Goal: Task Accomplishment & Management: Manage account settings

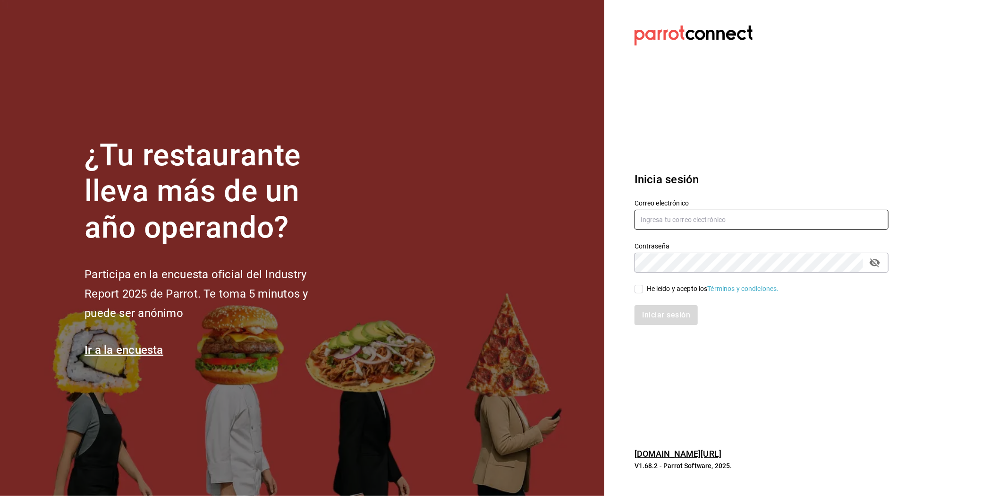
click at [684, 219] on input "text" at bounding box center [761, 220] width 254 height 20
click at [951, 197] on div "¿Tu restaurante lleva más de un año operando? Participa en la encuesta oficial …" at bounding box center [503, 248] width 1007 height 496
click at [743, 217] on input "anyulope" at bounding box center [761, 220] width 254 height 20
type input "anyulope@outlook.com"
click at [879, 261] on icon "passwordField" at bounding box center [874, 262] width 10 height 9
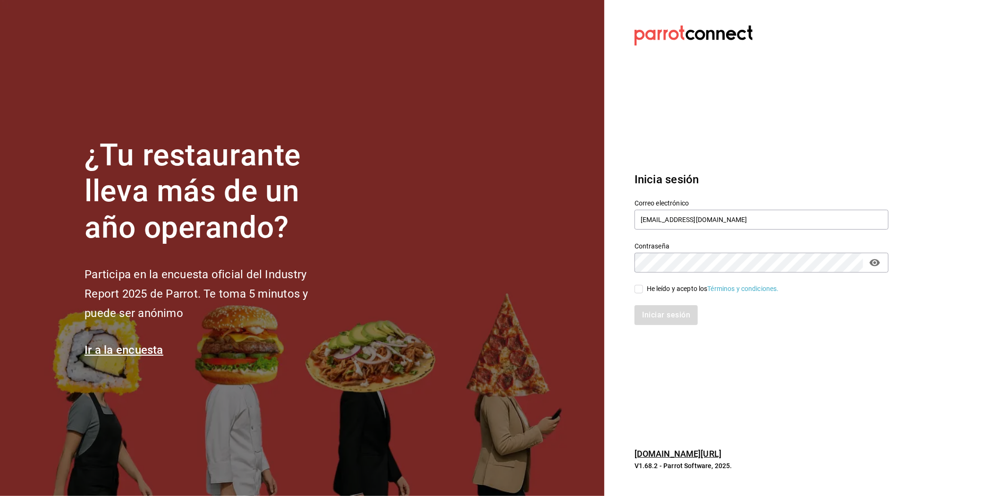
click at [639, 288] on input "He leído y acepto los Términos y condiciones." at bounding box center [638, 289] width 8 height 8
checkbox input "true"
click at [647, 305] on button "Iniciar sesión" at bounding box center [666, 315] width 64 height 20
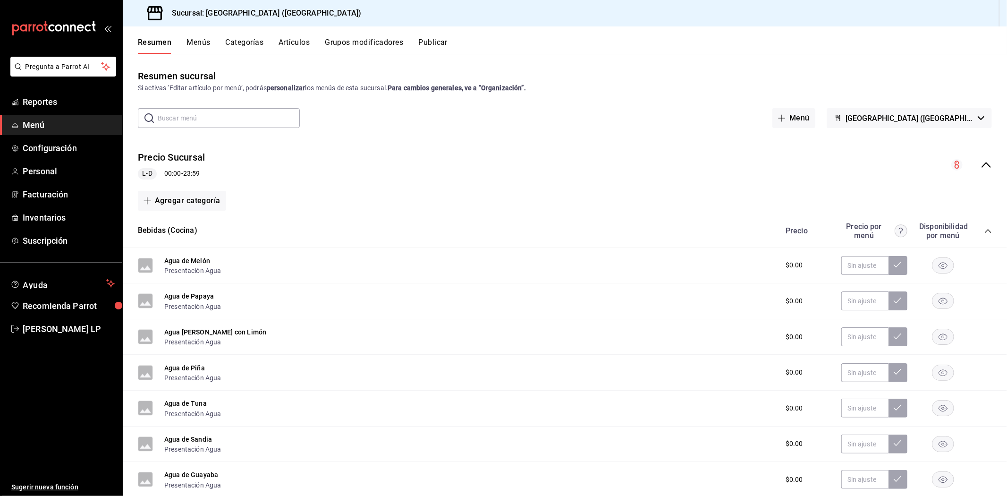
click at [297, 39] on button "Artículos" at bounding box center [293, 46] width 31 height 16
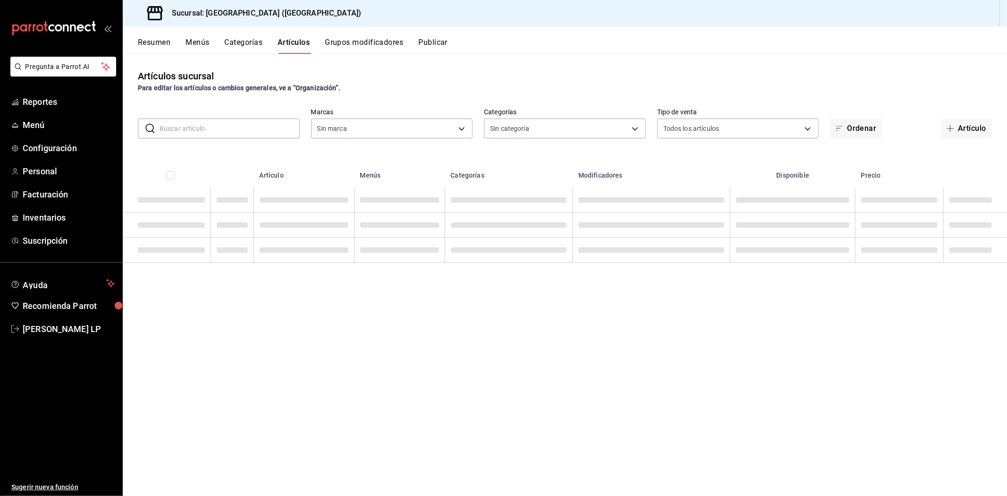
type input "c5b0ed81-af66-4c2d-afb4-f59aa1ecca2b"
type input "8c3fc7fb-afc8-4fcf-a35f-97b25a26b173,d858cdb4-7991-4d76-a946-9f508960b44e,730af…"
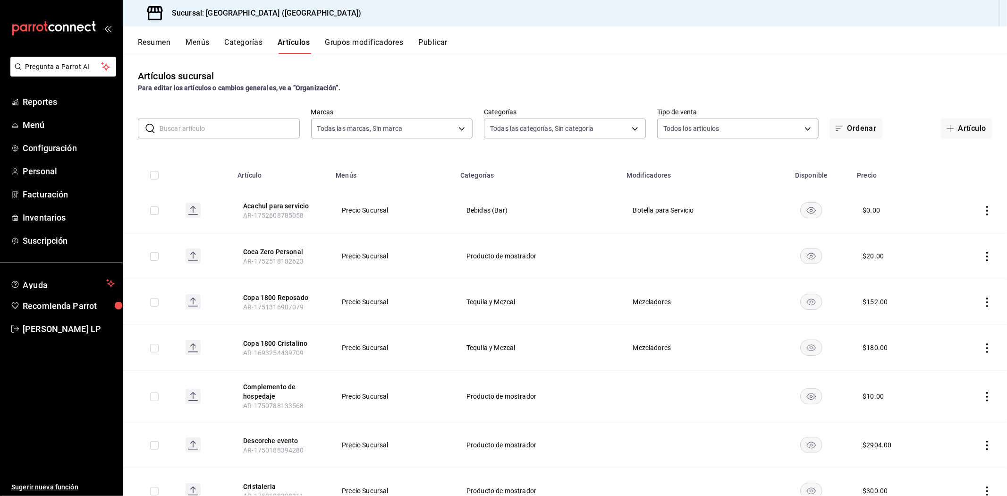
click at [258, 131] on input "text" at bounding box center [230, 128] width 140 height 19
type input "liquida"
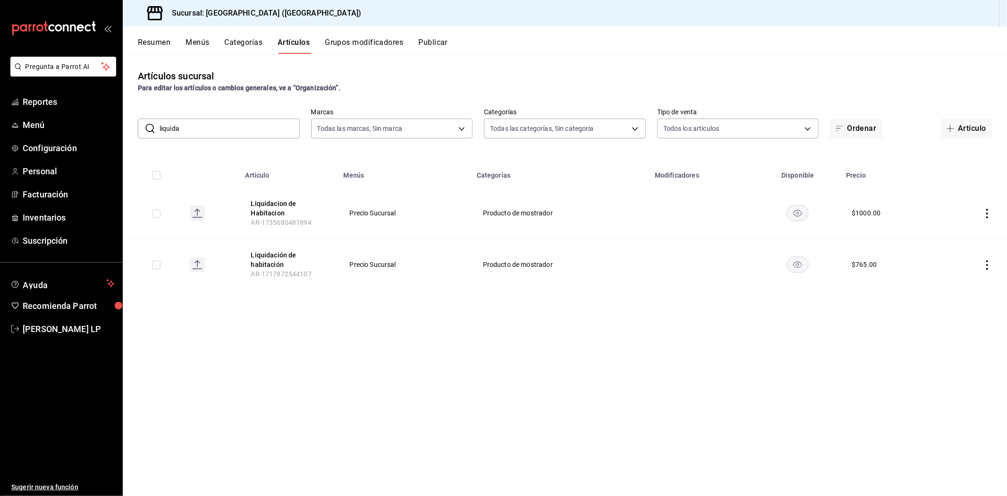
drag, startPoint x: 985, startPoint y: 210, endPoint x: 949, endPoint y: 233, distance: 42.9
click at [985, 210] on icon "actions" at bounding box center [986, 213] width 9 height 9
drag, startPoint x: 951, startPoint y: 227, endPoint x: 946, endPoint y: 229, distance: 5.1
click at [951, 227] on li "Editar" at bounding box center [950, 234] width 57 height 19
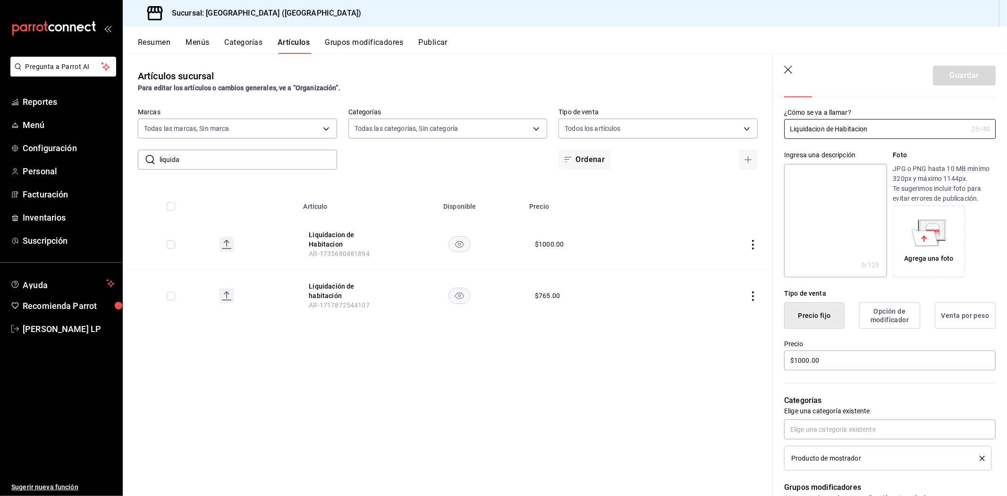
scroll to position [210, 0]
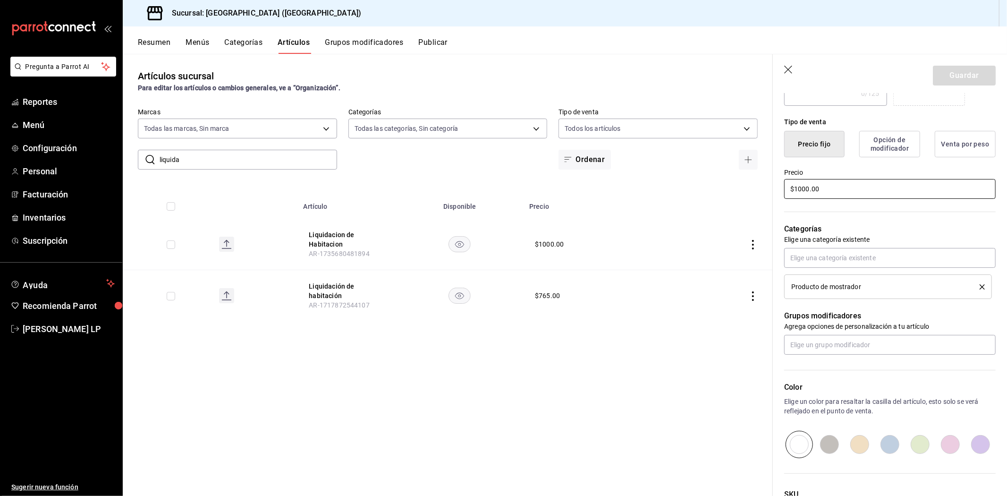
click at [809, 194] on input "$1000.00" at bounding box center [889, 189] width 211 height 20
type input "$1.00"
type input "$4900.00"
click at [952, 71] on button "Guardar" at bounding box center [964, 76] width 63 height 20
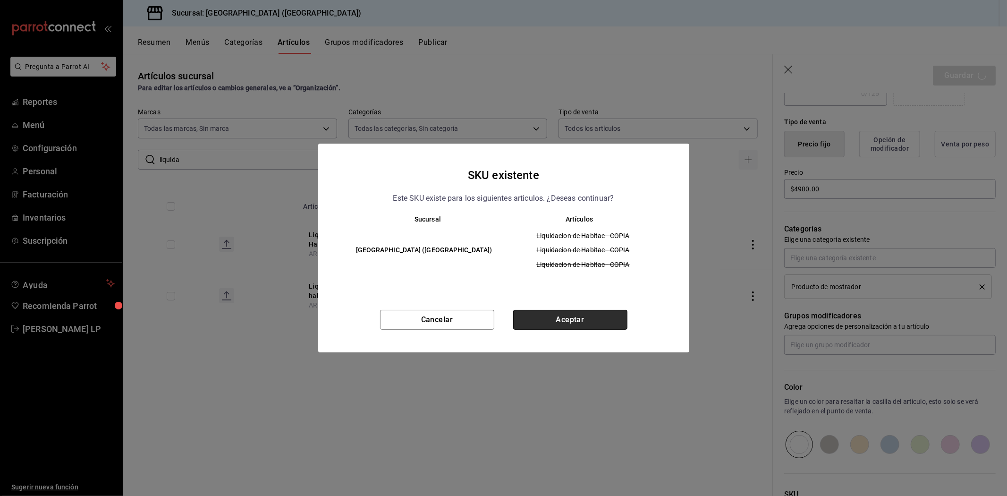
click at [586, 315] on button "Aceptar" at bounding box center [570, 320] width 114 height 20
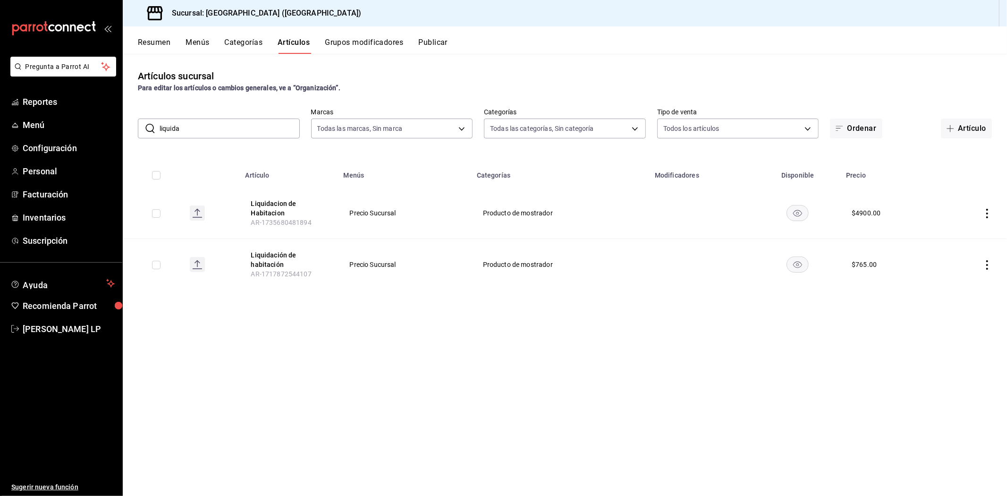
click at [439, 45] on button "Publicar" at bounding box center [432, 46] width 29 height 16
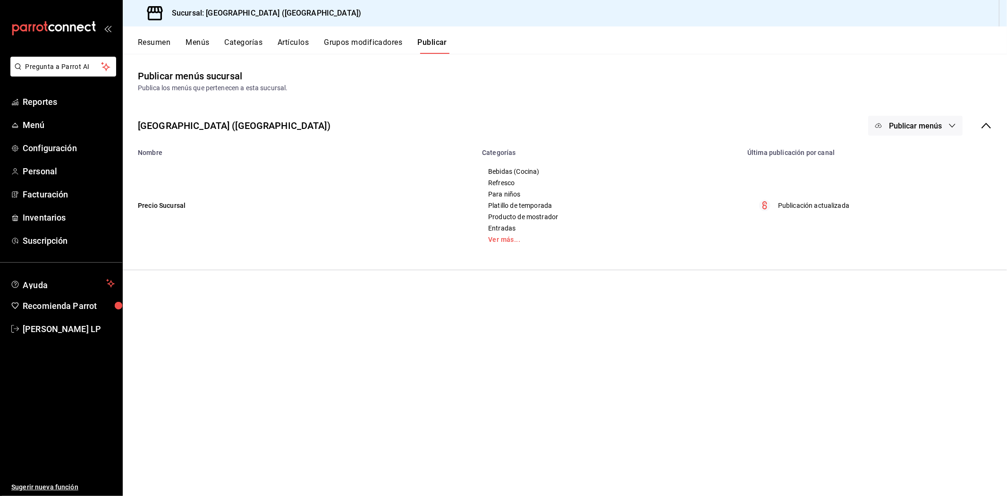
click at [895, 124] on span "Publicar menús" at bounding box center [915, 125] width 53 height 9
click at [894, 147] on li "Punto de venta" at bounding box center [915, 156] width 87 height 26
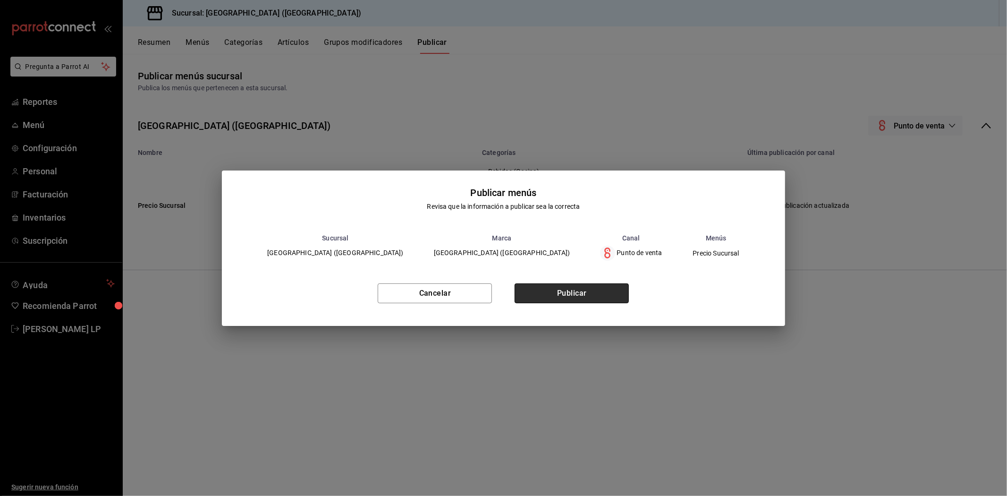
click at [541, 287] on button "Publicar" at bounding box center [571, 293] width 114 height 20
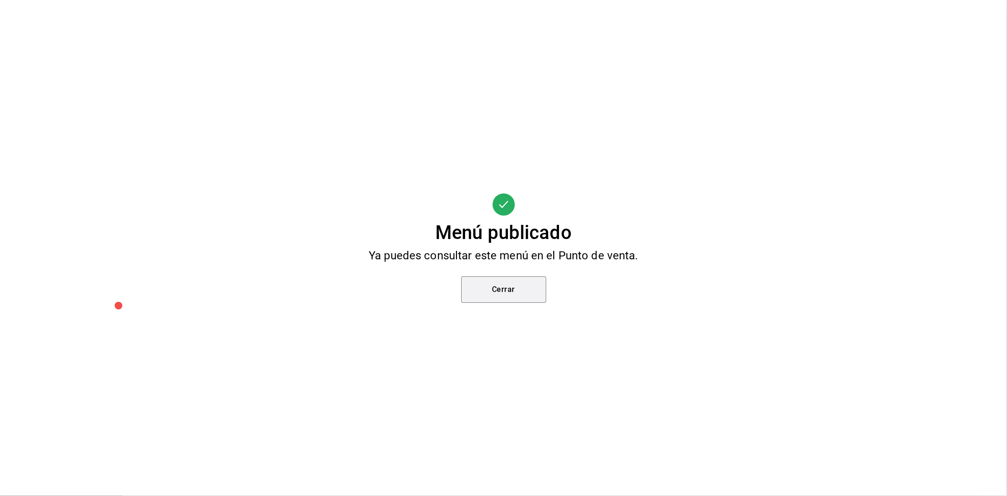
click at [541, 287] on button "Cerrar" at bounding box center [503, 289] width 85 height 26
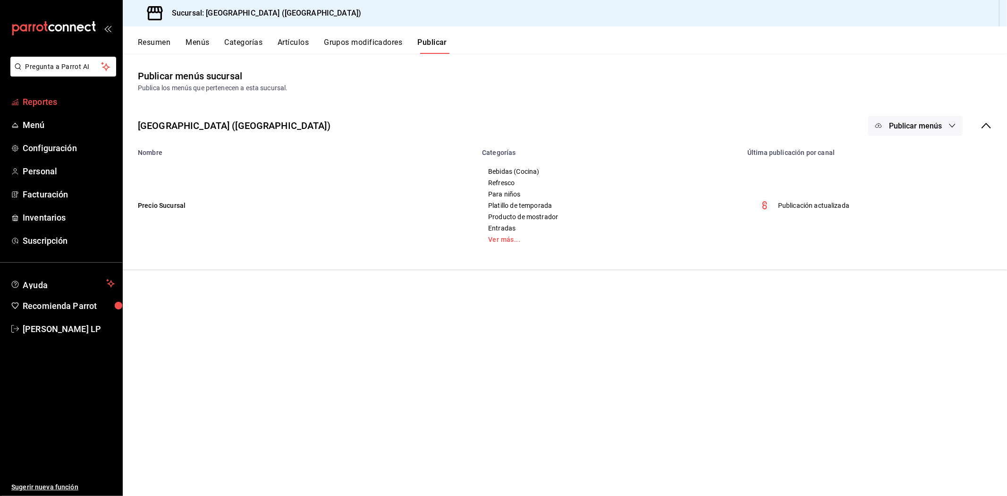
click at [44, 96] on span "Reportes" at bounding box center [69, 101] width 92 height 13
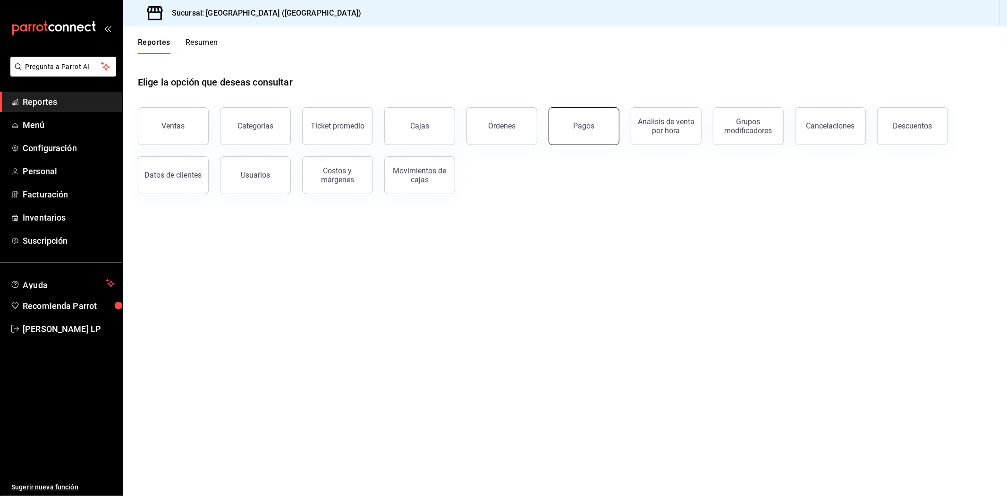
click at [574, 124] on div "Pagos" at bounding box center [583, 125] width 21 height 9
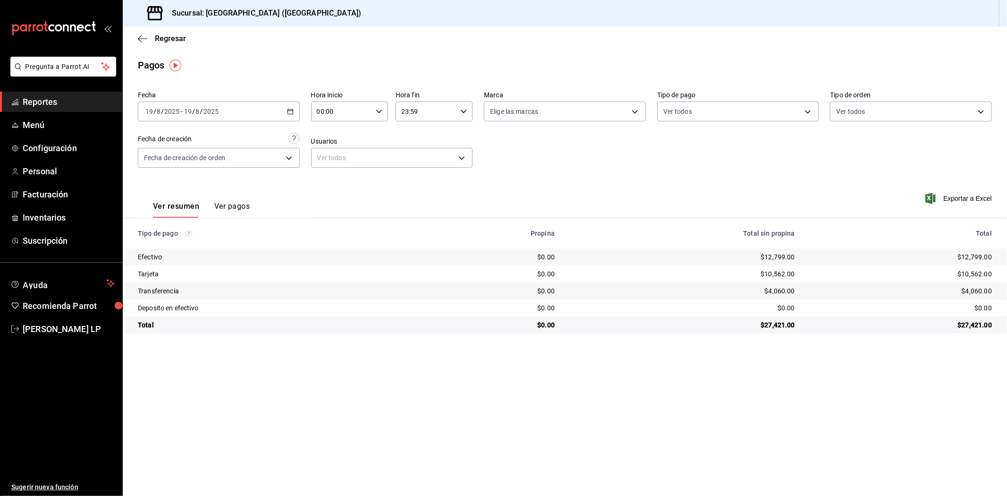
click at [621, 420] on main "Regresar Pagos Fecha [DATE] [DATE] - [DATE] [DATE] Hora inicio 00:00 Hora inici…" at bounding box center [565, 260] width 884 height 469
